Goal: Task Accomplishment & Management: Use online tool/utility

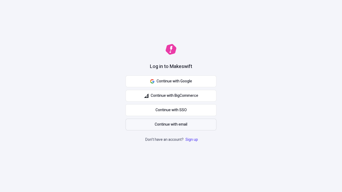
click at [171, 125] on span "Continue with email" at bounding box center [171, 125] width 33 height 6
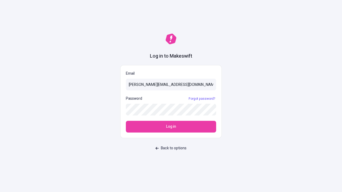
type input "[PERSON_NAME][EMAIL_ADDRESS][DOMAIN_NAME]"
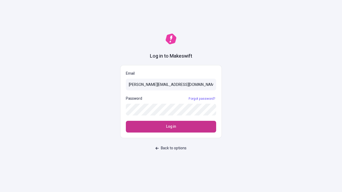
click at [171, 127] on span "Log in" at bounding box center [171, 127] width 10 height 6
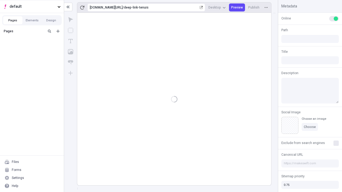
type input "/deep-link-tenuis"
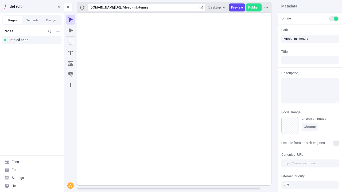
click at [32, 6] on span "default" at bounding box center [33, 7] width 46 height 6
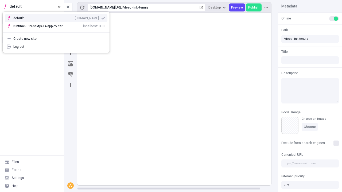
click at [75, 17] on div "qee9k4dy7d.staging.makeswift.site" at bounding box center [87, 18] width 24 height 4
click at [51, 20] on button "Design" at bounding box center [51, 20] width 19 height 8
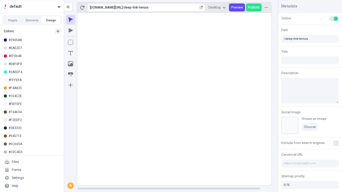
click at [58, 31] on icon "button" at bounding box center [57, 31] width 3 height 3
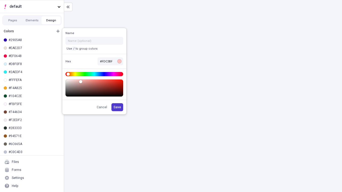
click at [118, 107] on span "Save" at bounding box center [117, 107] width 7 height 4
